Goal: Check status: Check status

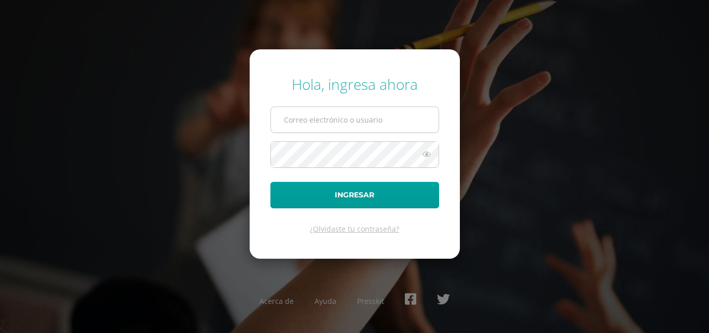
click at [304, 128] on input "text" at bounding box center [355, 119] width 168 height 25
type input "COS0202583@osoriosandoval.edu.gt"
click at [304, 127] on input "COS0202583@osoriosandoval.edu.gt" at bounding box center [355, 119] width 168 height 25
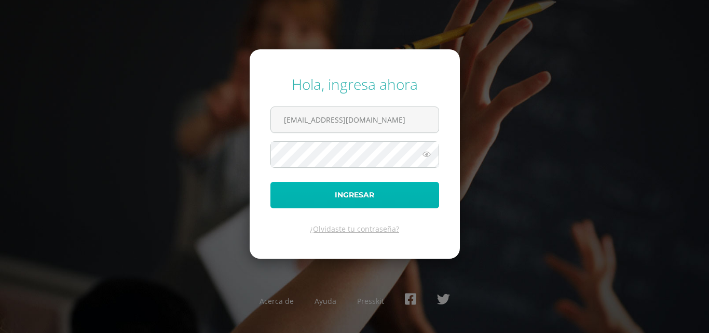
click at [295, 201] on button "Ingresar" at bounding box center [354, 195] width 169 height 26
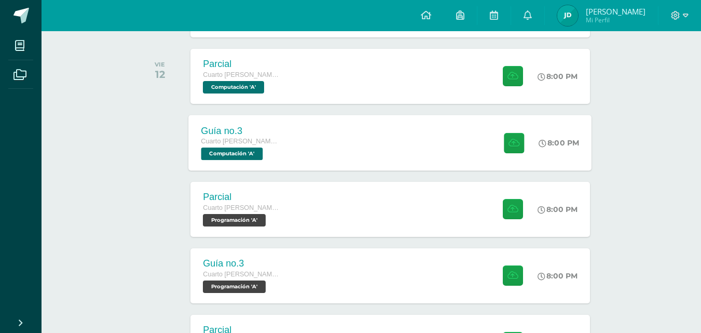
scroll to position [571, 0]
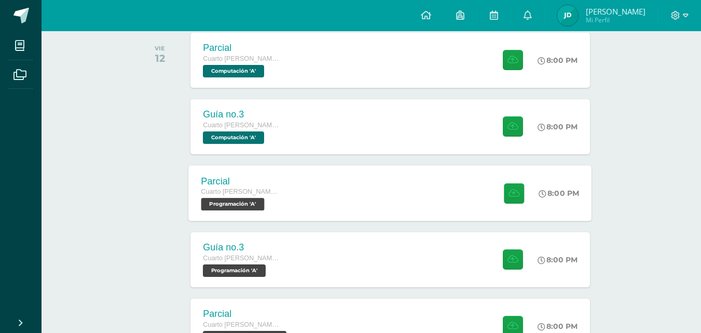
click at [245, 182] on div "Parcial" at bounding box center [240, 180] width 79 height 11
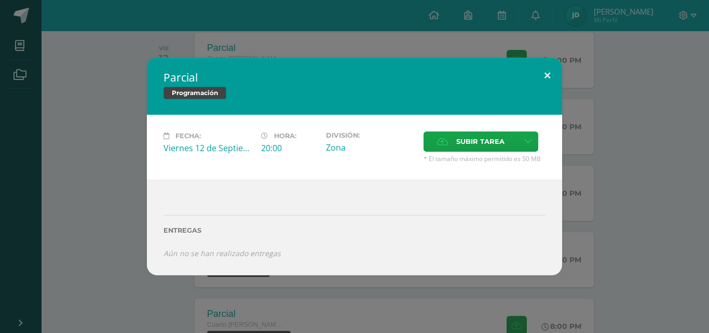
click at [547, 72] on button at bounding box center [548, 75] width 30 height 35
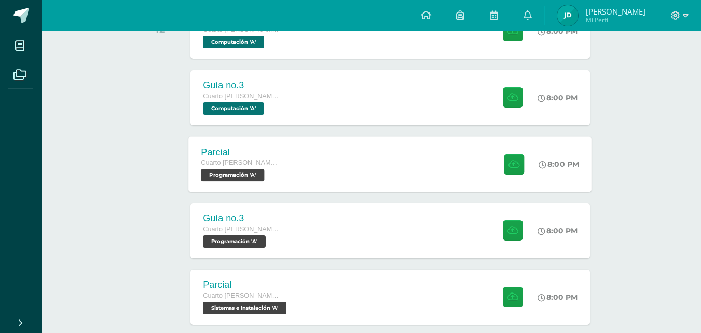
scroll to position [623, 0]
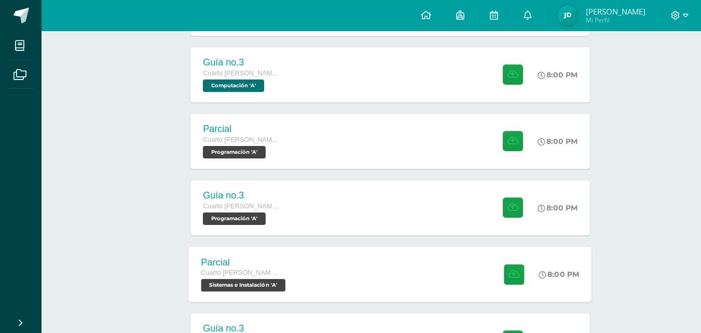
click at [300, 261] on div "Parcial Cuarto Bach. CCLL en Computación Sistemas e Instalación 'A'" at bounding box center [245, 274] width 112 height 56
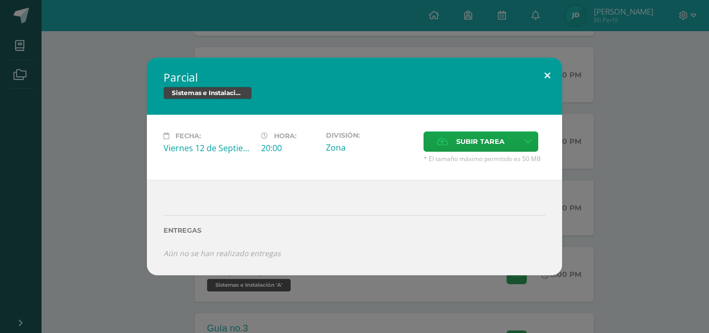
click at [547, 75] on button at bounding box center [548, 75] width 30 height 35
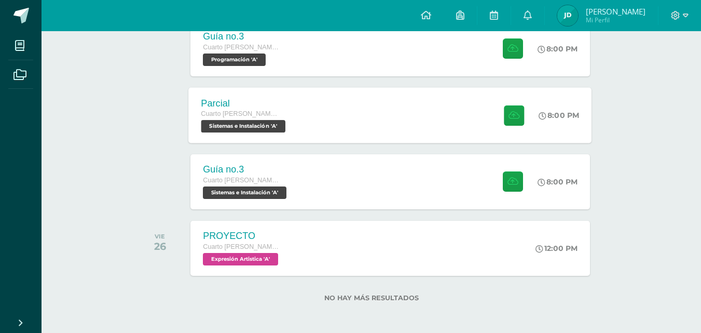
scroll to position [784, 0]
